Goal: Find specific page/section: Find specific page/section

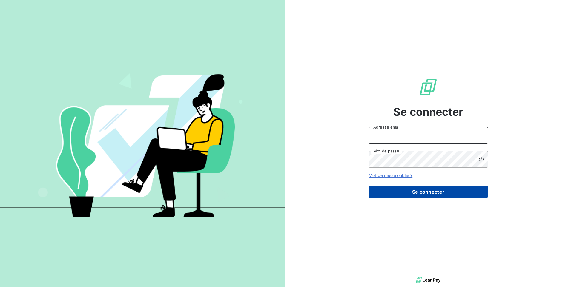
type input "christolhommes@arceurope.fr"
click at [401, 194] on button "Se connecter" at bounding box center [427, 192] width 119 height 13
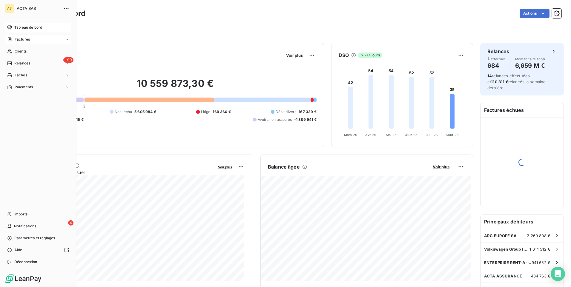
click at [10, 41] on icon at bounding box center [10, 39] width 4 height 4
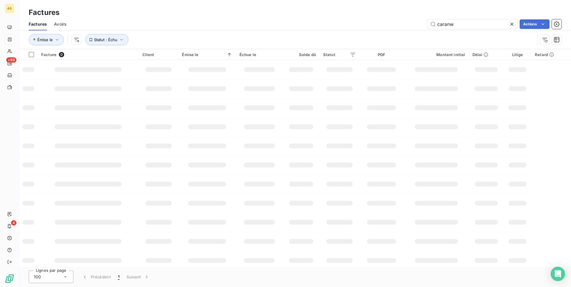
drag, startPoint x: 462, startPoint y: 24, endPoint x: 404, endPoint y: 26, distance: 57.3
click at [404, 26] on div "caranw Actions" at bounding box center [317, 24] width 488 height 10
type input "25-1384"
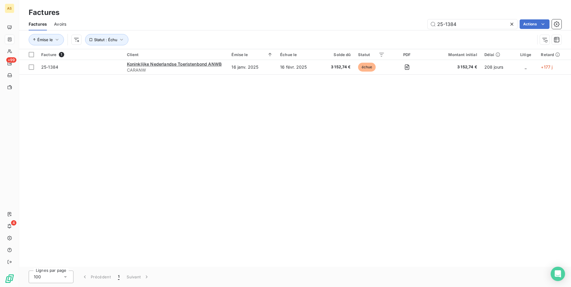
click at [187, 207] on div "Facture 1 Client Émise le Échue le Solde dû Statut PDF Montant initial Délai Li…" at bounding box center [295, 158] width 552 height 218
click at [298, 174] on div "Facture 1 Client Émise le Échue le Solde dû Statut PDF Montant initial Délai Li…" at bounding box center [295, 158] width 552 height 218
